Goal: Check status: Check status

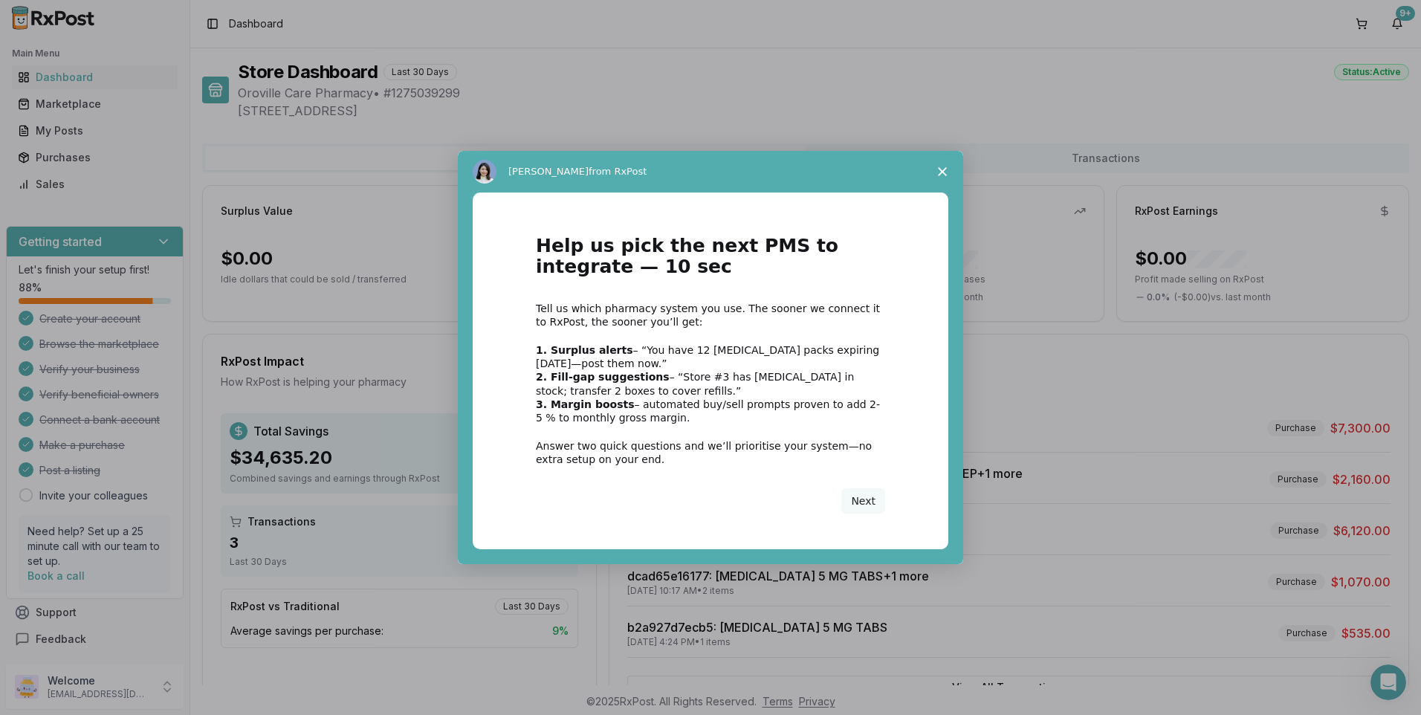
click at [940, 169] on polygon "Close survey" at bounding box center [942, 171] width 9 height 9
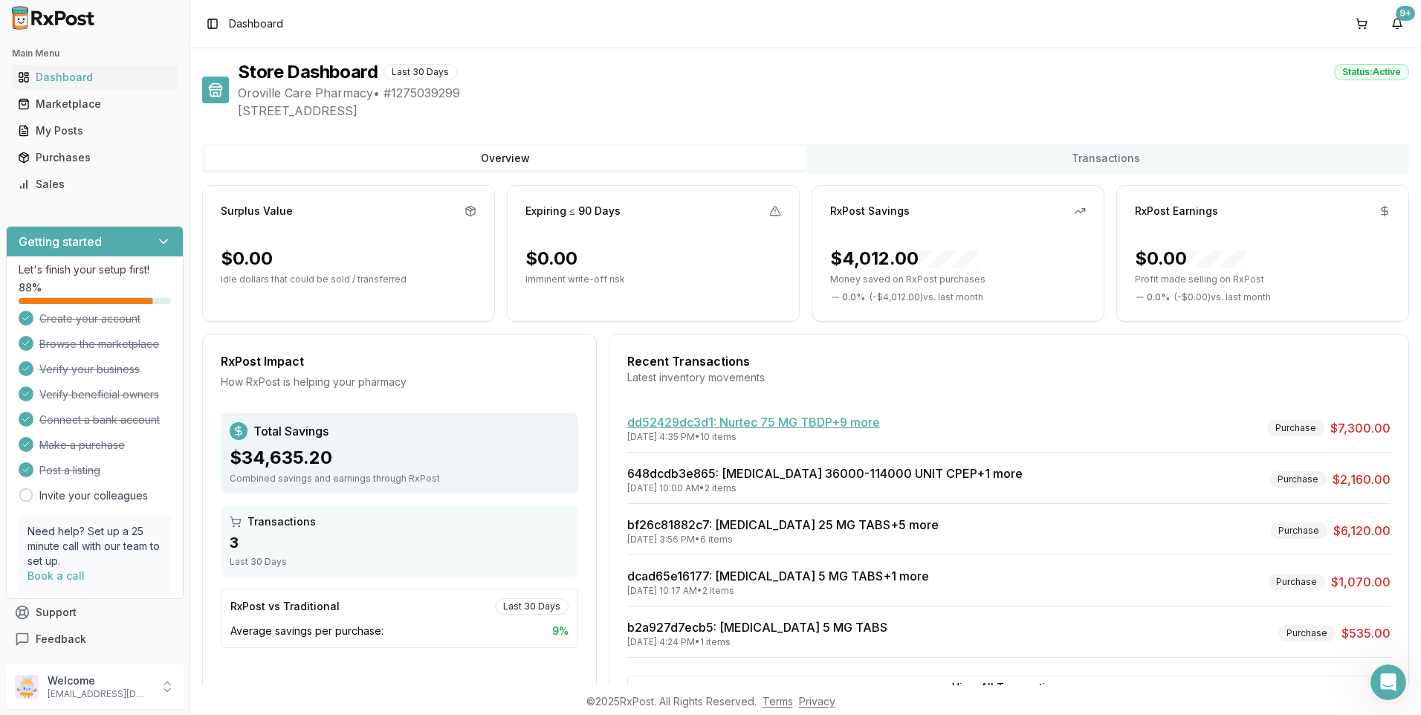
click at [758, 423] on link "dd52429dc3d1 : Nurtec 75 MG TBDP +9 more" at bounding box center [753, 422] width 253 height 15
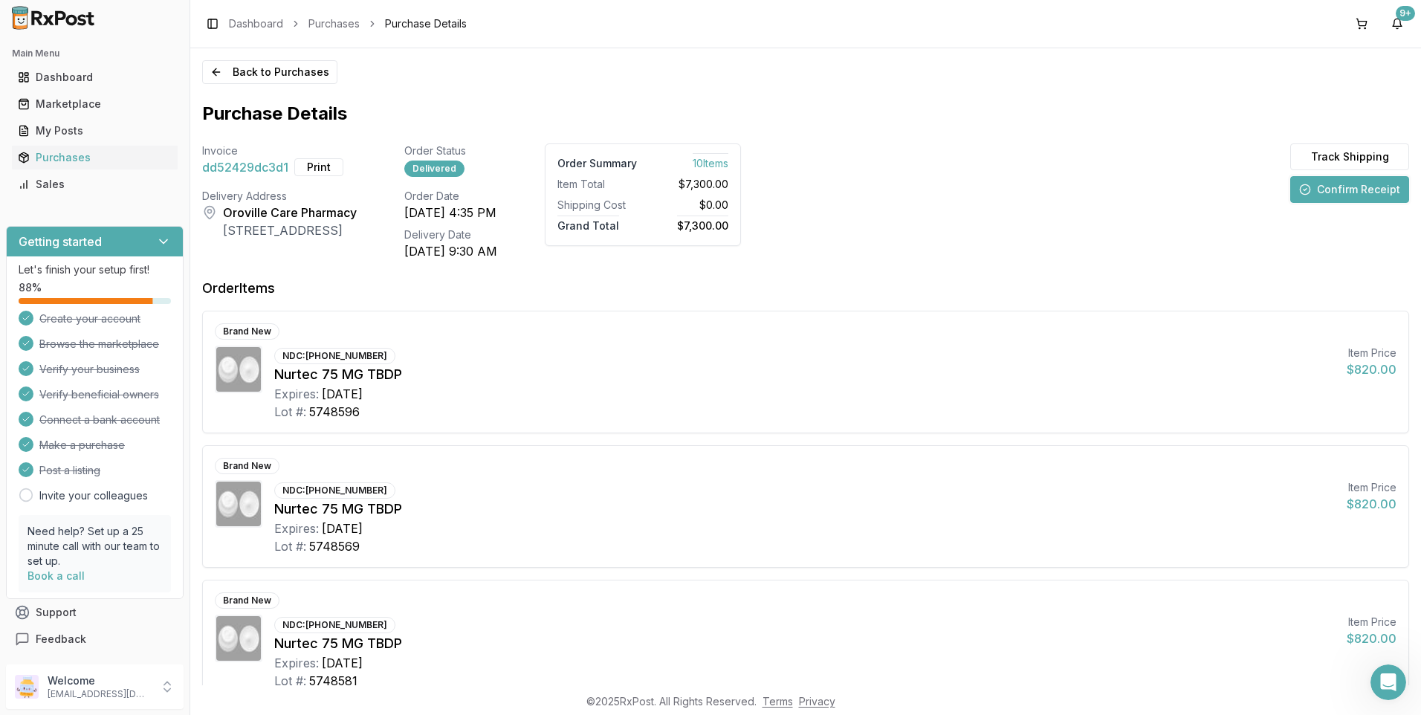
click at [1352, 187] on button "Confirm Receipt" at bounding box center [1350, 189] width 119 height 27
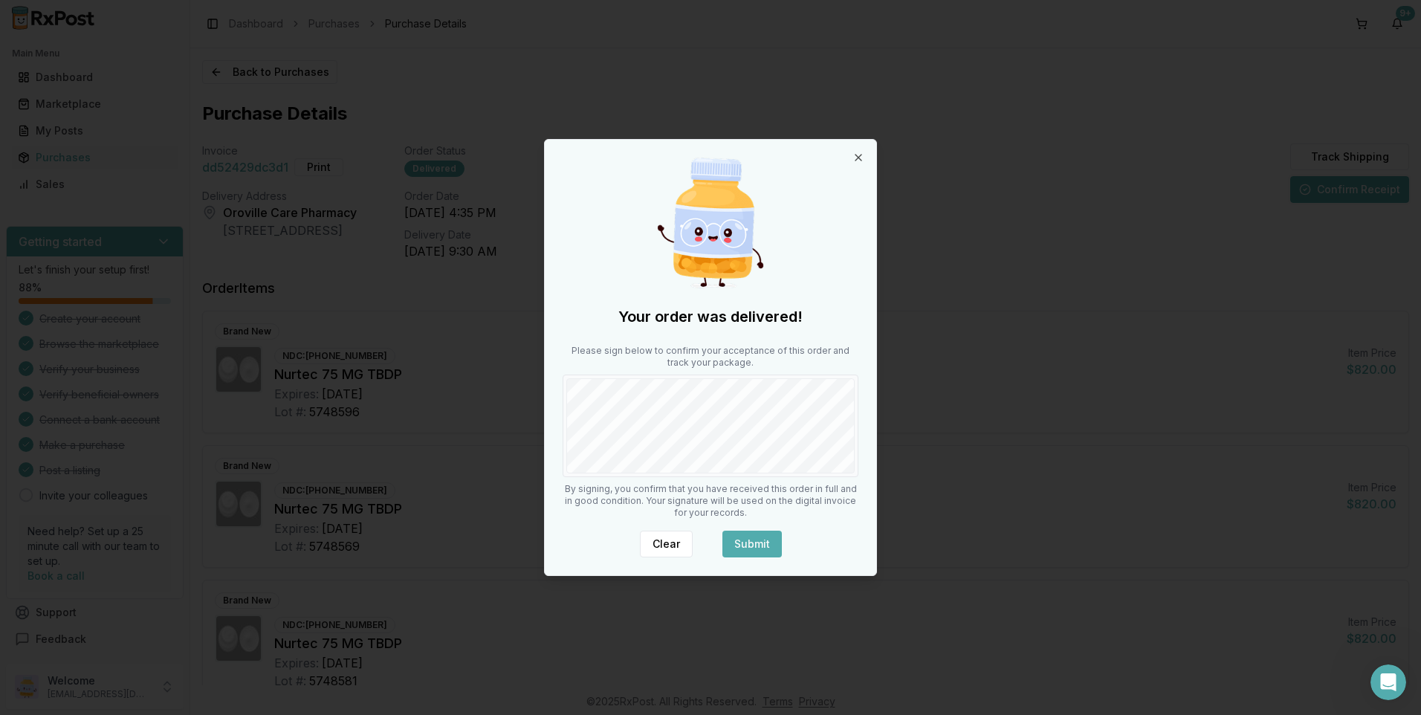
click at [726, 547] on button "Submit" at bounding box center [752, 544] width 59 height 27
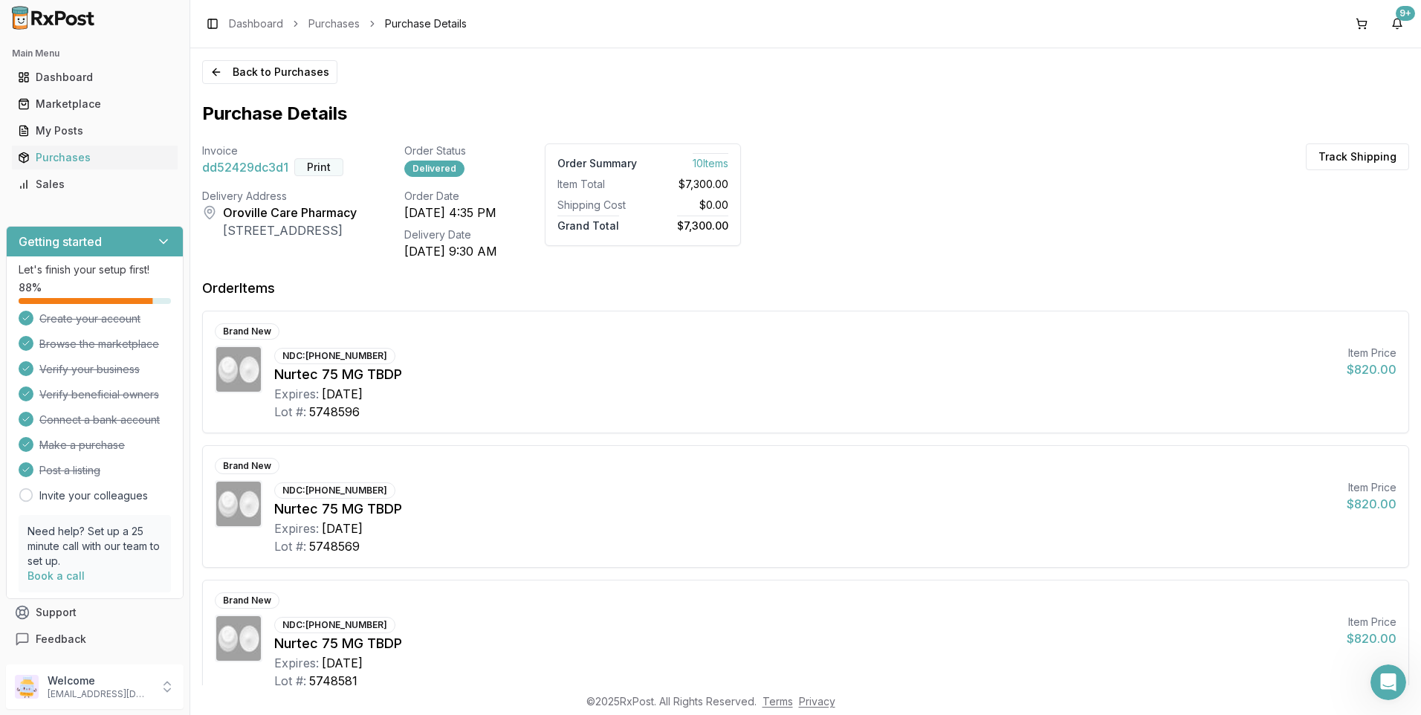
click at [317, 165] on button "Print" at bounding box center [318, 167] width 49 height 18
click at [45, 71] on div "Dashboard" at bounding box center [95, 77] width 154 height 15
